Goal: Information Seeking & Learning: Learn about a topic

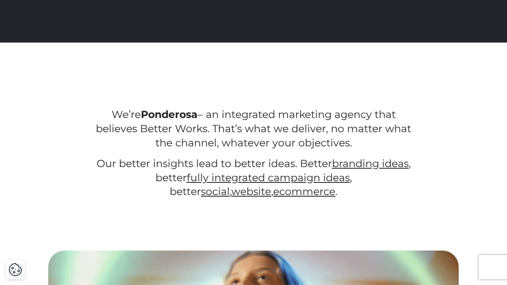
scroll to position [270, 0]
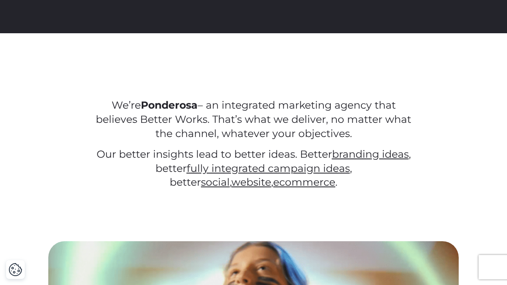
click at [193, 105] on strong "Ponderosa" at bounding box center [169, 105] width 57 height 12
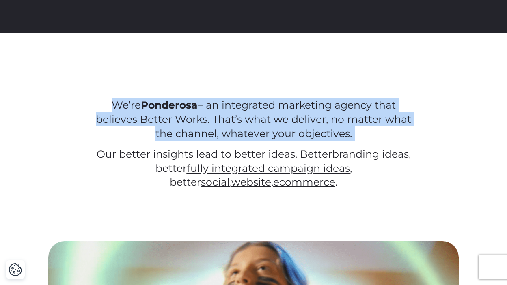
click at [193, 105] on strong "Ponderosa" at bounding box center [169, 105] width 57 height 12
drag, startPoint x: 193, startPoint y: 105, endPoint x: 195, endPoint y: 83, distance: 22.1
click at [195, 83] on div "We’re Ponderosa – an integrated marketing agency that believes Better Works. Th…" at bounding box center [253, 137] width 507 height 208
click at [199, 80] on div "We’re Ponderosa – an integrated marketing agency that believes Better Works. Th…" at bounding box center [253, 137] width 507 height 208
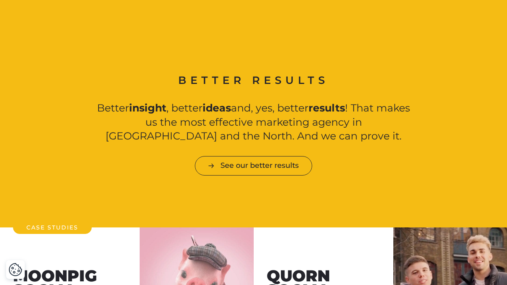
scroll to position [760, 0]
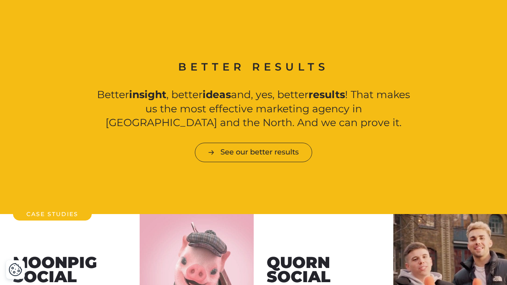
click at [212, 66] on h2 "Better results" at bounding box center [253, 67] width 326 height 15
click at [213, 94] on strong "ideas" at bounding box center [216, 94] width 28 height 12
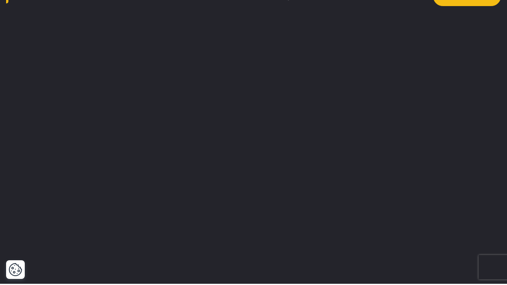
scroll to position [0, 0]
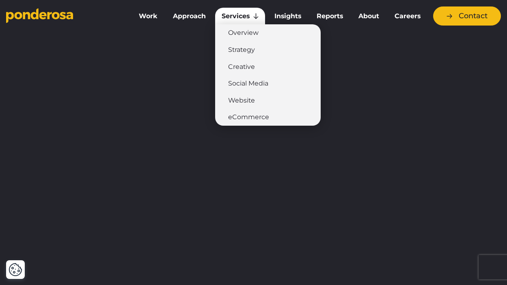
click at [240, 22] on link "Services" at bounding box center [239, 16] width 49 height 17
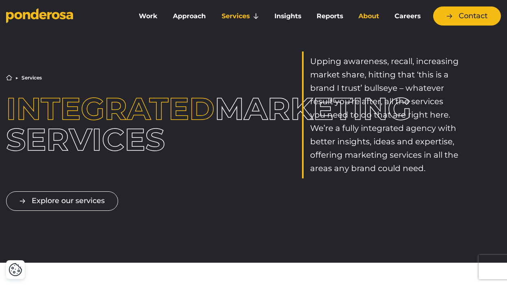
click at [366, 15] on link "About" at bounding box center [368, 16] width 33 height 17
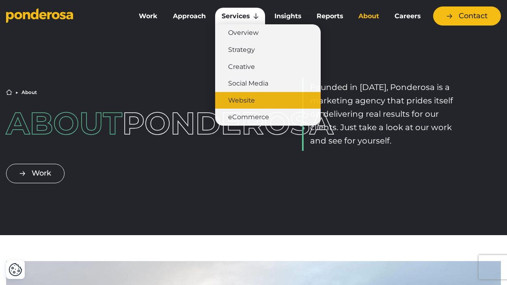
click at [249, 99] on link "Website" at bounding box center [267, 100] width 105 height 17
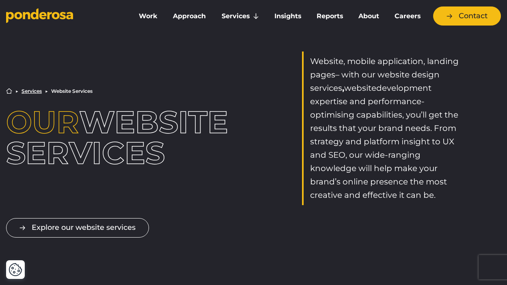
click at [346, 99] on span "development expertise and performance-optimising capabilities, you’ll get the r…" at bounding box center [384, 108] width 148 height 50
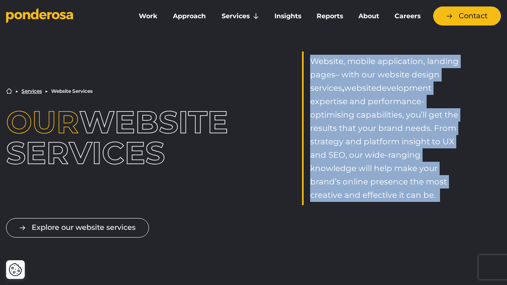
click at [346, 99] on span "development expertise and performance-optimising capabilities, you’ll get the r…" at bounding box center [384, 108] width 148 height 50
click at [319, 98] on span "development expertise and performance-optimising capabilities, you’ll get the r…" at bounding box center [384, 108] width 148 height 50
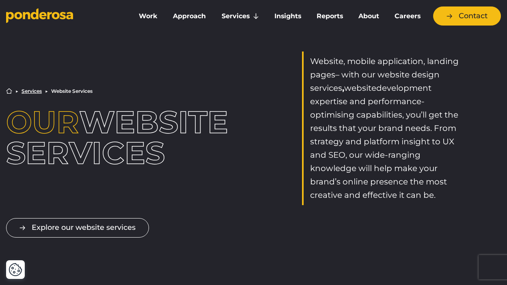
click at [352, 90] on p "Website , mobile application, landing page s – with our website design services…" at bounding box center [384, 128] width 148 height 147
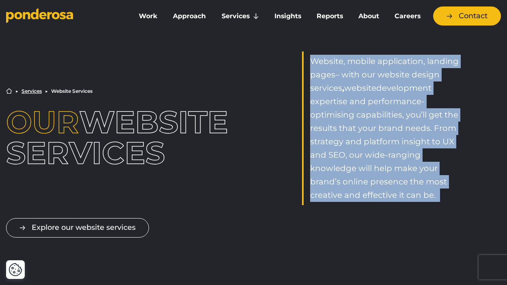
click at [352, 90] on p "Website , mobile application, landing page s – with our website design services…" at bounding box center [384, 128] width 148 height 147
click at [333, 91] on span "– with our website design services" at bounding box center [374, 81] width 129 height 23
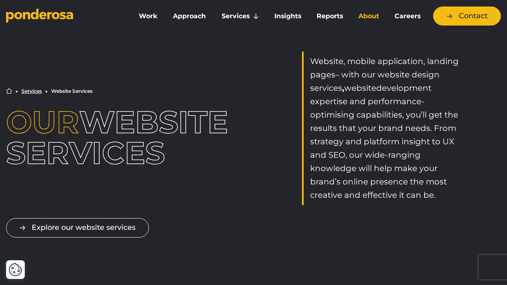
click at [371, 17] on link "About" at bounding box center [368, 16] width 33 height 17
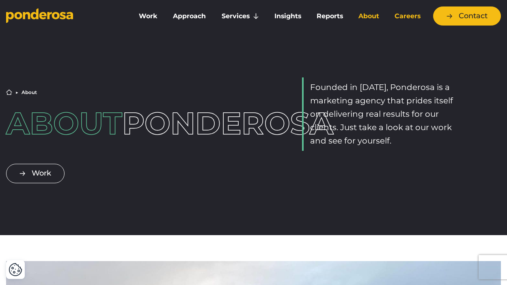
click at [408, 11] on link "Careers" at bounding box center [407, 16] width 38 height 17
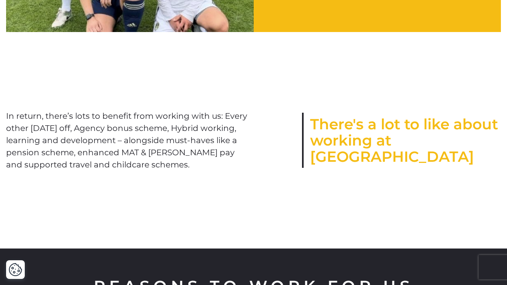
scroll to position [1090, 0]
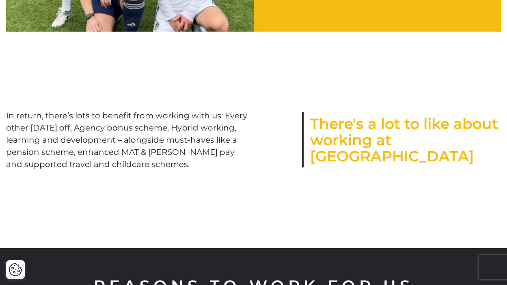
click at [135, 158] on p "In return, there’s lots to benefit from working with us: Every other [DATE] off…" at bounding box center [126, 139] width 241 height 61
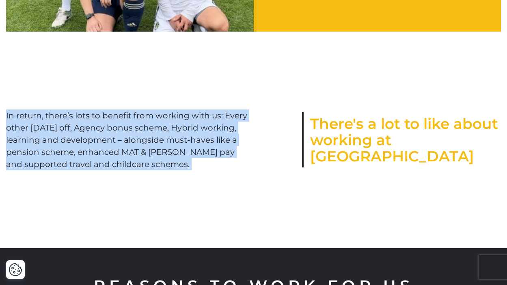
click at [135, 158] on p "In return, there’s lots to benefit from working with us: Every other [DATE] off…" at bounding box center [126, 139] width 241 height 61
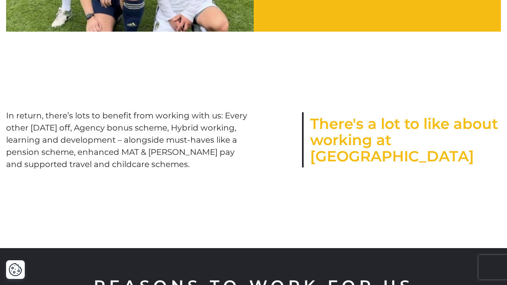
click at [135, 134] on p "In return, there’s lots to benefit from working with us: Every other [DATE] off…" at bounding box center [126, 139] width 241 height 61
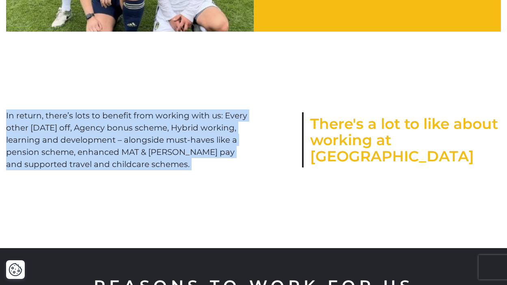
click at [135, 134] on p "In return, there’s lots to benefit from working with us: Every other [DATE] off…" at bounding box center [126, 139] width 241 height 61
click at [135, 116] on div "There's a lot to like about working at [GEOGRAPHIC_DATA] In return, there’s lot…" at bounding box center [253, 140] width 507 height 165
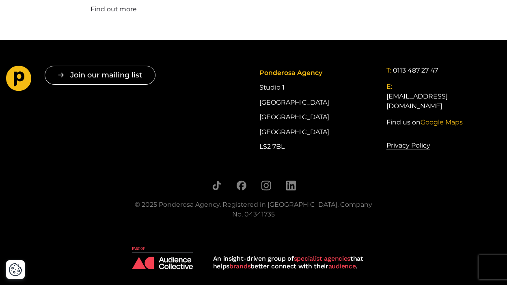
scroll to position [2494, 0]
